Goal: Find specific page/section: Find specific page/section

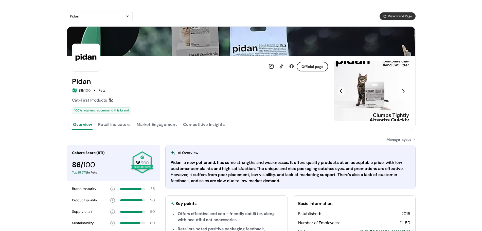
click at [153, 103] on div "Cat-First Products 🐈‍⬛" at bounding box center [200, 100] width 256 height 6
drag, startPoint x: 99, startPoint y: 101, endPoint x: 117, endPoint y: 100, distance: 17.5
click at [117, 100] on div "Cat-First Products 🐈‍⬛" at bounding box center [200, 100] width 256 height 6
click at [398, 14] on span "View Brand Page" at bounding box center [400, 16] width 24 height 5
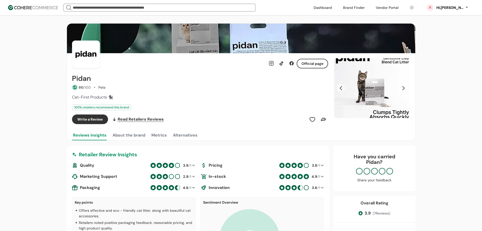
click at [98, 98] on span "Cat-First Products 🐈‍⬛" at bounding box center [92, 97] width 41 height 5
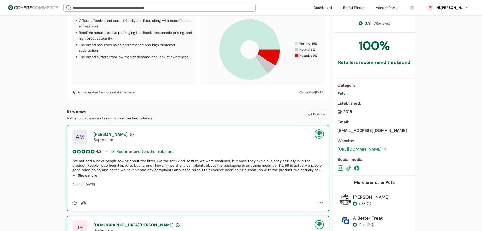
scroll to position [285, 0]
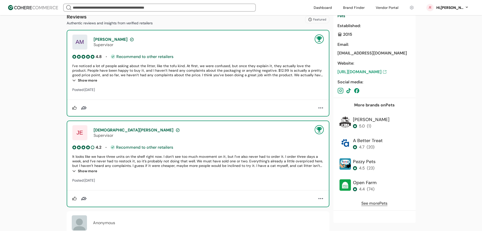
click at [373, 204] on link "See more Pets" at bounding box center [375, 204] width 26 height 6
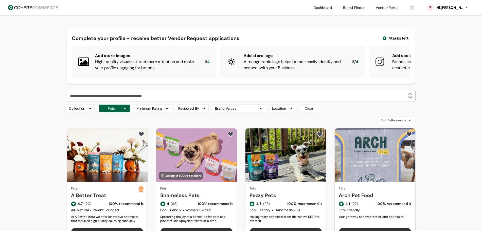
click at [331, 10] on link at bounding box center [323, 8] width 24 height 8
